Goal: Information Seeking & Learning: Find specific fact

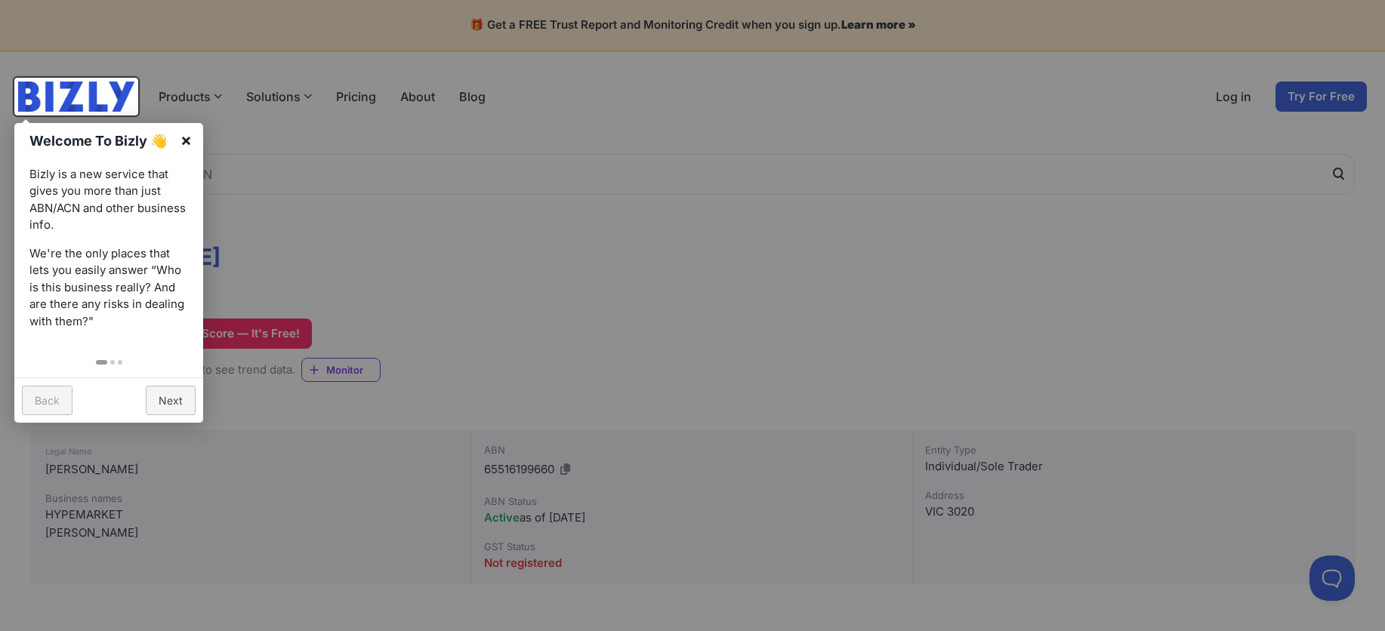
click at [187, 139] on link "×" at bounding box center [186, 140] width 34 height 34
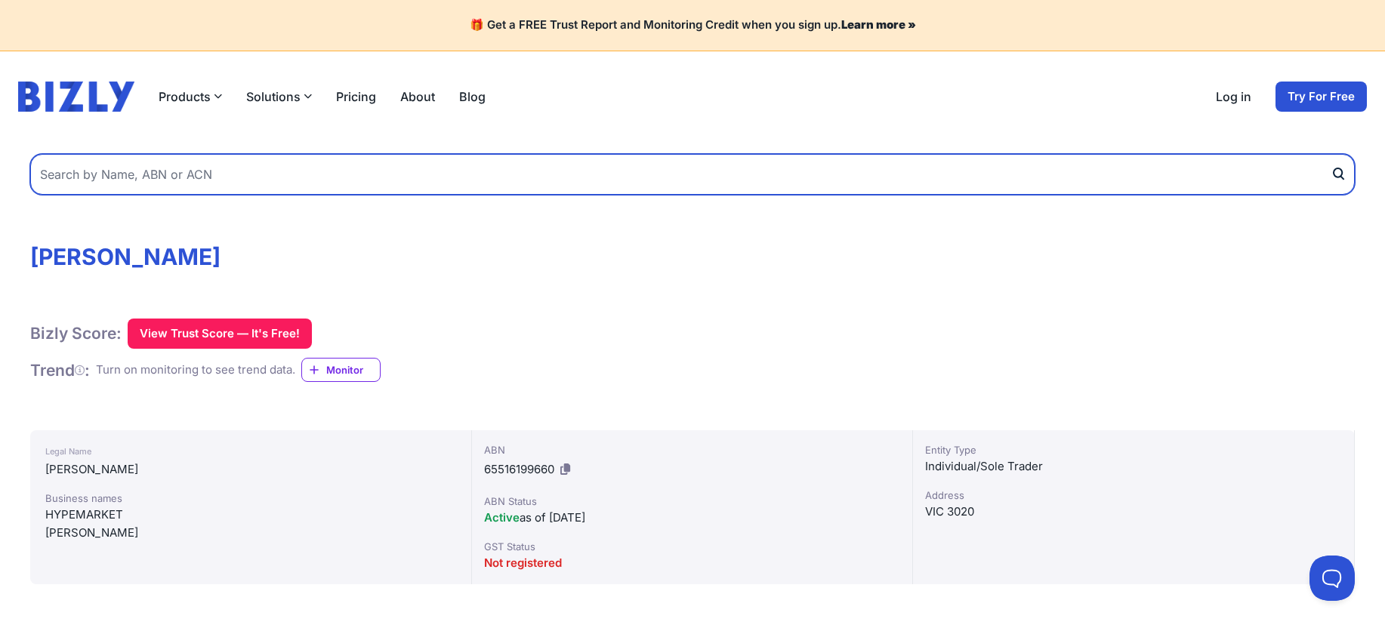
click at [486, 182] on input "text" at bounding box center [692, 174] width 1325 height 41
type input "asahi ooms"
click at [1331, 154] on button "submit" at bounding box center [1343, 174] width 24 height 41
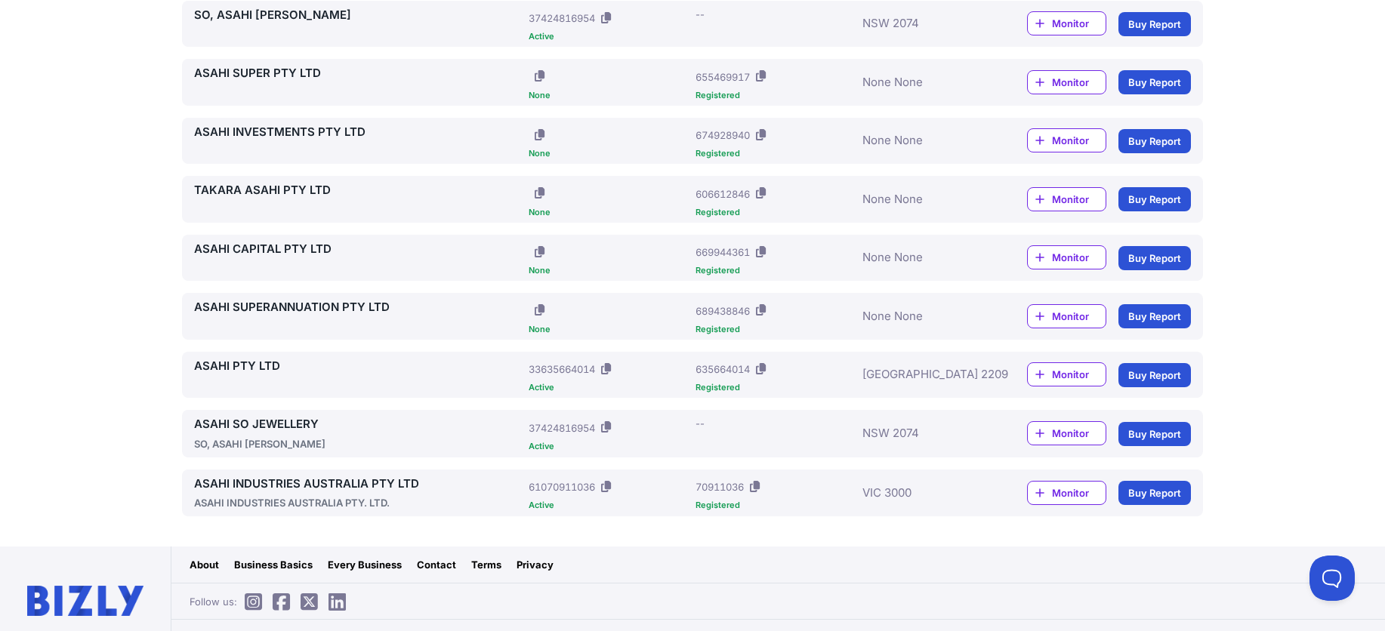
scroll to position [1048, 0]
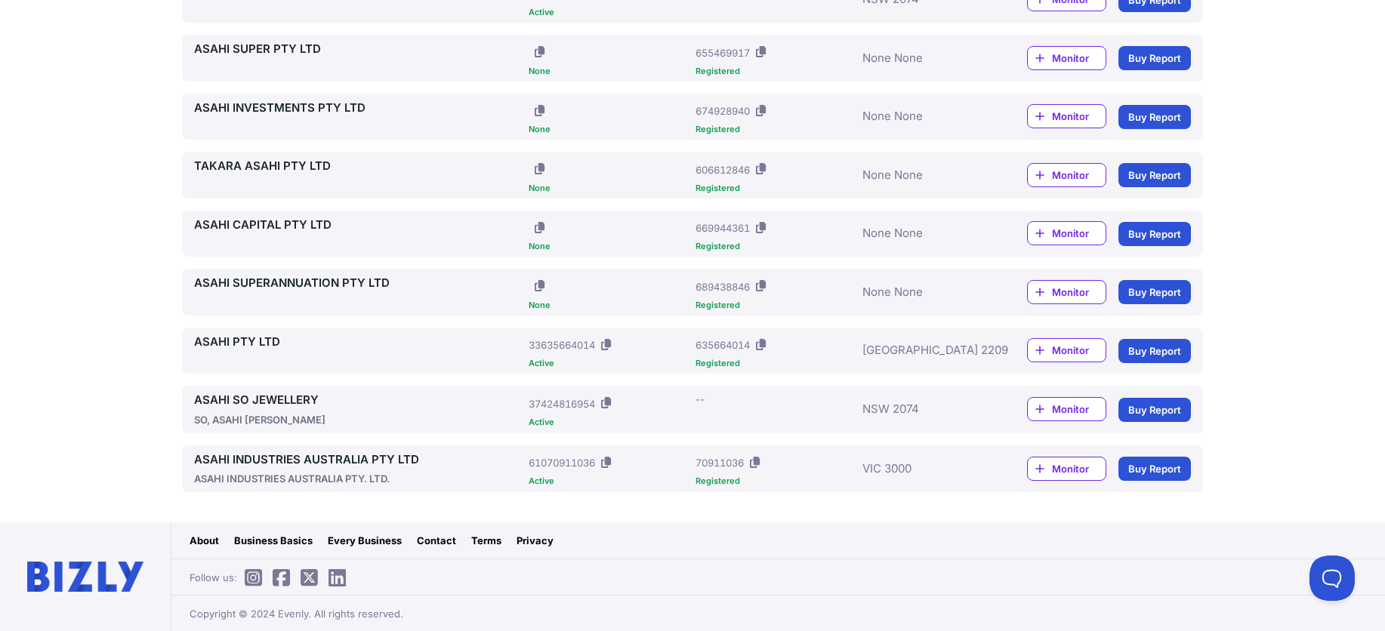
click at [305, 224] on link "ASAHI CAPITAL PTY LTD" at bounding box center [358, 225] width 329 height 17
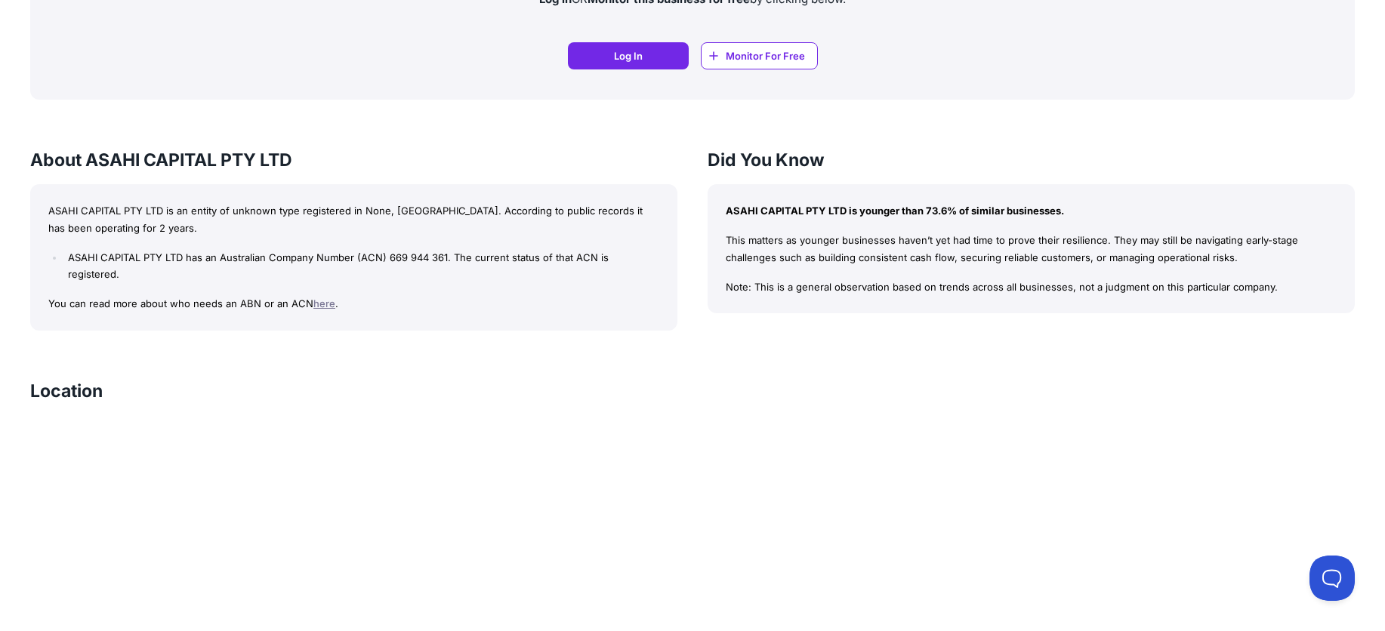
scroll to position [1257, 0]
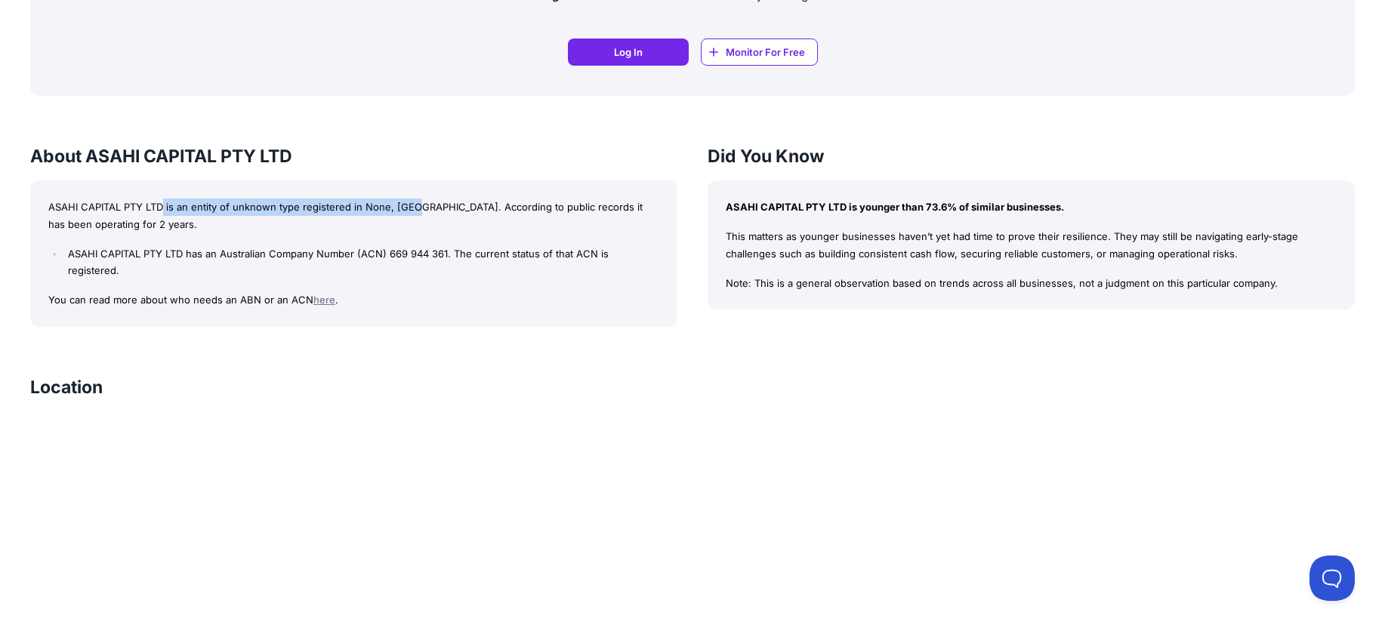
drag, startPoint x: 326, startPoint y: 205, endPoint x: 137, endPoint y: 196, distance: 189.1
click at [145, 196] on div "ASAHI CAPITAL PTY LTD is an entity of unknown type registered in None, Australi…" at bounding box center [353, 254] width 647 height 147
drag, startPoint x: 257, startPoint y: 205, endPoint x: 417, endPoint y: 212, distance: 160.3
click at [417, 212] on p "ASAHI CAPITAL PTY LTD is an entity of unknown type registered in None, Australi…" at bounding box center [353, 216] width 611 height 35
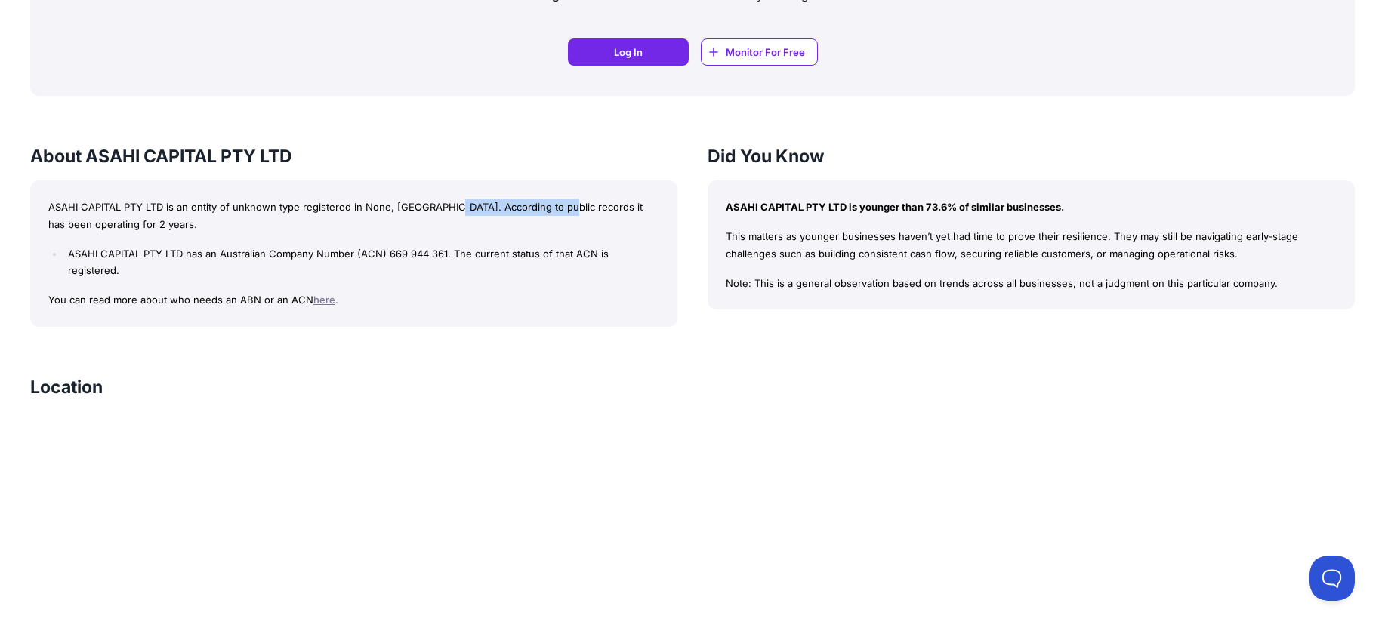
drag, startPoint x: 437, startPoint y: 212, endPoint x: 562, endPoint y: 216, distance: 124.7
click at [555, 216] on p "ASAHI CAPITAL PTY LTD is an entity of unknown type registered in None, Australi…" at bounding box center [353, 216] width 611 height 35
click at [562, 216] on p "ASAHI CAPITAL PTY LTD is an entity of unknown type registered in None, Australi…" at bounding box center [353, 216] width 611 height 35
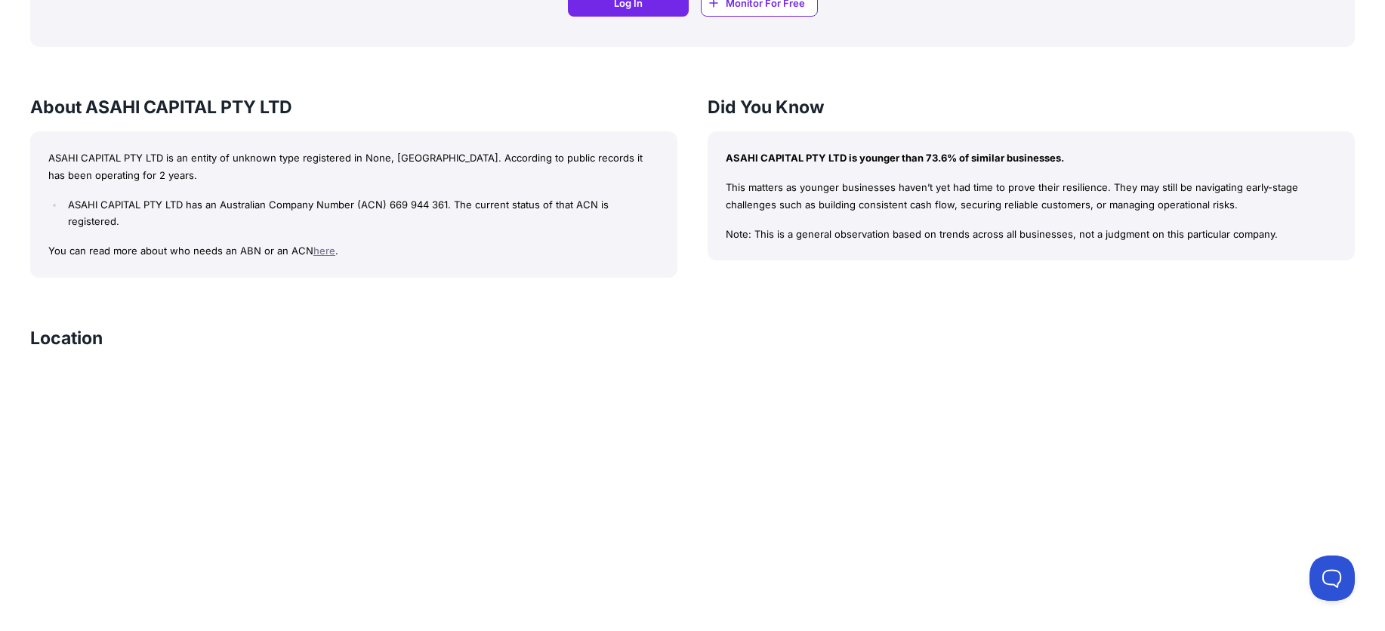
scroll to position [1332, 0]
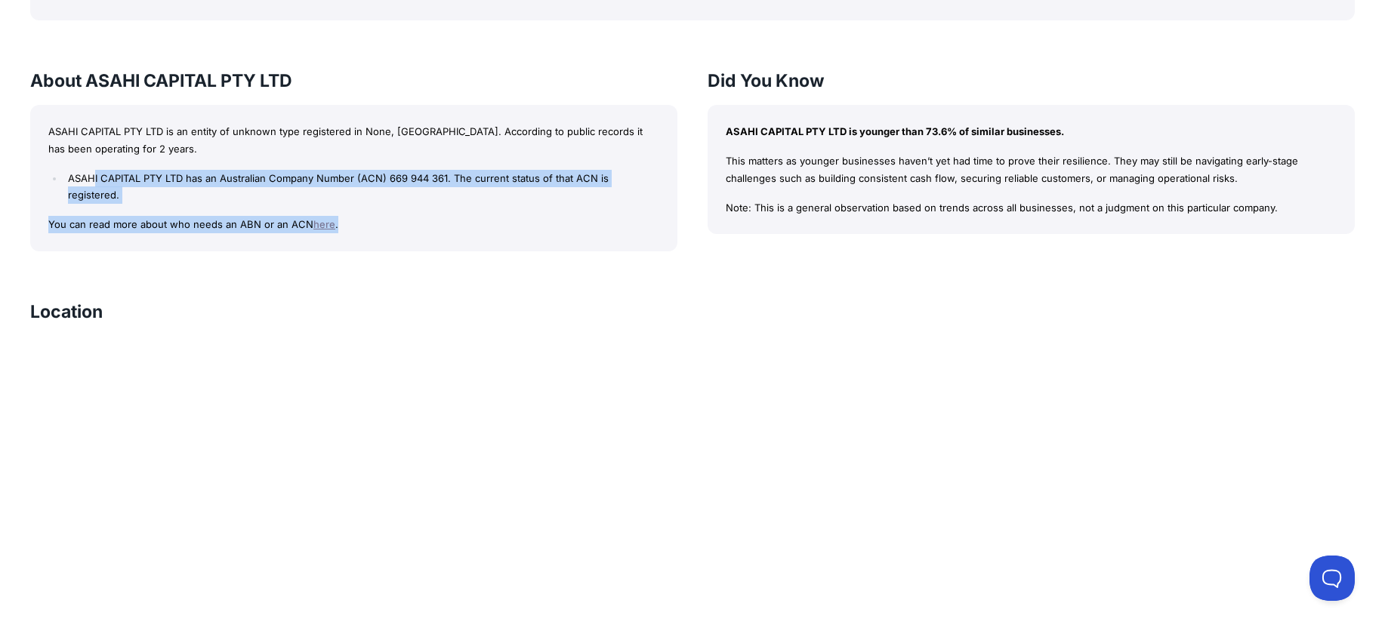
drag, startPoint x: 92, startPoint y: 176, endPoint x: 560, endPoint y: 202, distance: 469.0
click at [539, 201] on div "ASAHI CAPITAL PTY LTD is an entity of unknown type registered in None, Australi…" at bounding box center [353, 178] width 647 height 147
click at [566, 216] on p "You can read more about who needs an ABN or an ACN here ." at bounding box center [353, 224] width 611 height 17
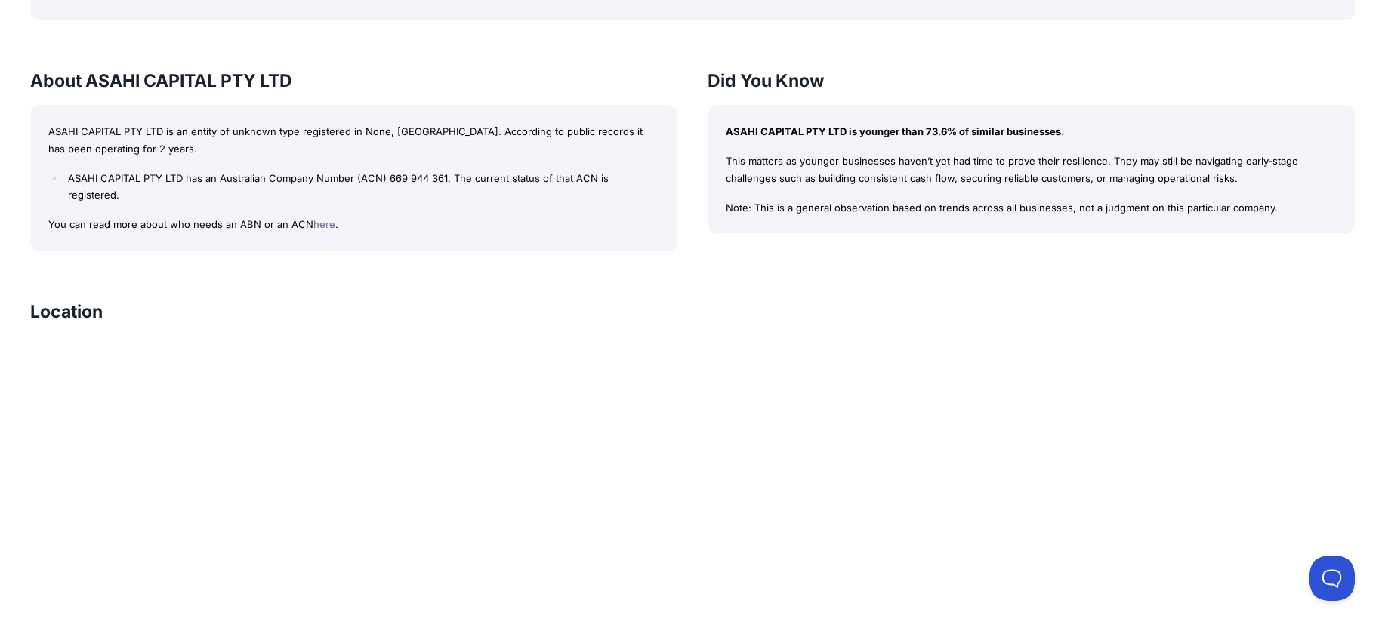
drag, startPoint x: 1010, startPoint y: 187, endPoint x: 1222, endPoint y: 221, distance: 215.1
click at [1222, 221] on div "ASAHI CAPITAL PTY LTD is younger than 73.6% of similar businesses. This matters…" at bounding box center [1031, 170] width 647 height 130
click at [1273, 215] on p "Note: This is a general observation based on trends across all businesses, not …" at bounding box center [1031, 207] width 611 height 17
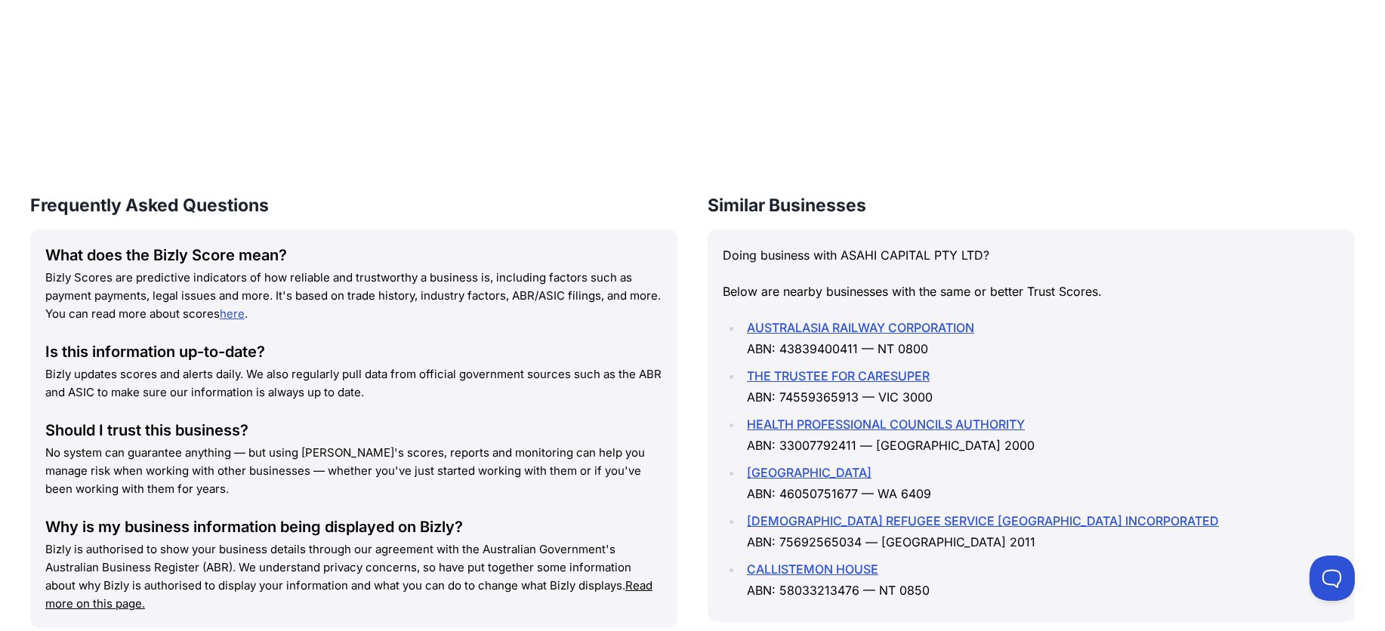
scroll to position [1937, 0]
